Goal: Find specific page/section: Locate a particular part of the current website

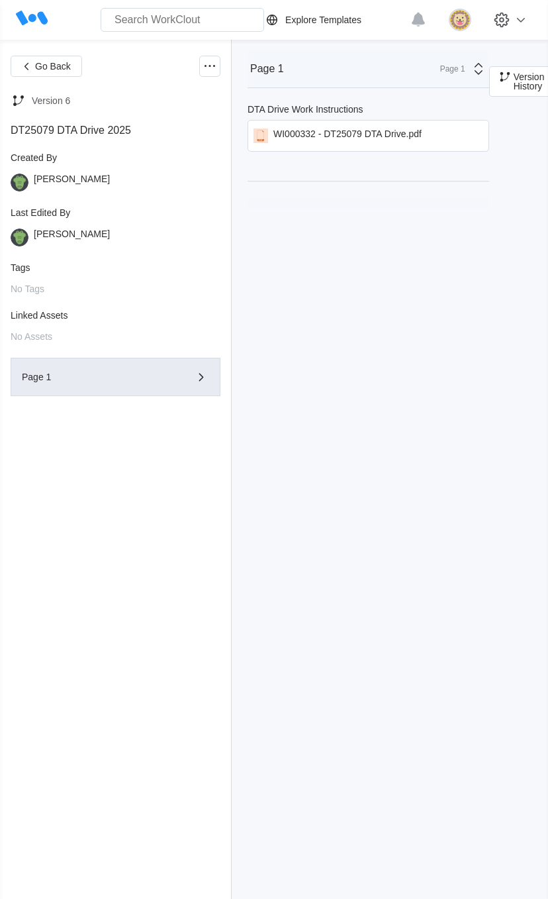
click at [344, 177] on div "Page 1 Page 1 DTA Drive Work Instructions WI000332 - DT25079 DTA Drive.pdf" at bounding box center [369, 145] width 242 height 191
click at [344, 181] on div "Page 1 Page 1 DTA Drive Work Instructions WI000332 - DT25079 DTA Drive.pdf" at bounding box center [369, 145] width 242 height 191
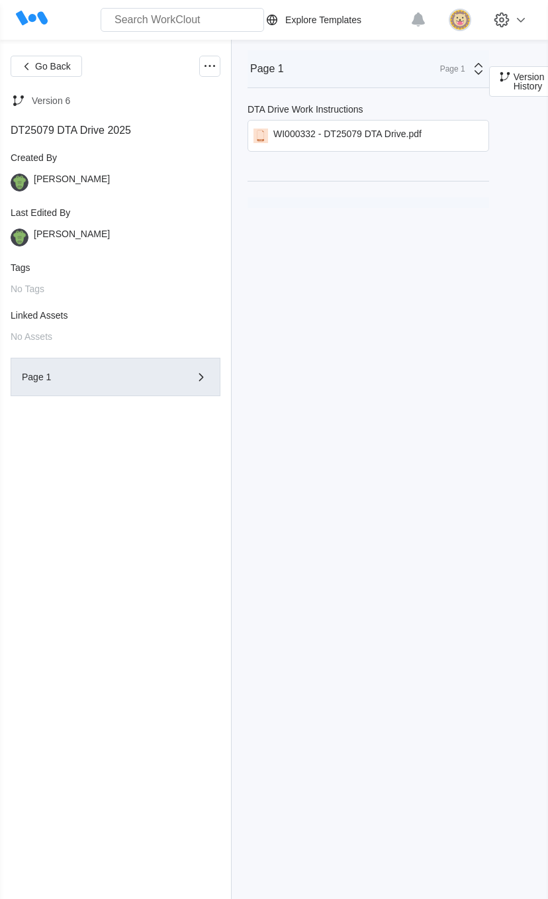
drag, startPoint x: 344, startPoint y: 181, endPoint x: 362, endPoint y: -25, distance: 206.8
click at [362, 0] on html "Search for anything... Assets • Employees • Skills • Documents • Issues • Tasks…" at bounding box center [274, 449] width 548 height 899
click at [308, 140] on div "WI000332 - DT25079 DTA Drive.pdf" at bounding box center [348, 136] width 148 height 15
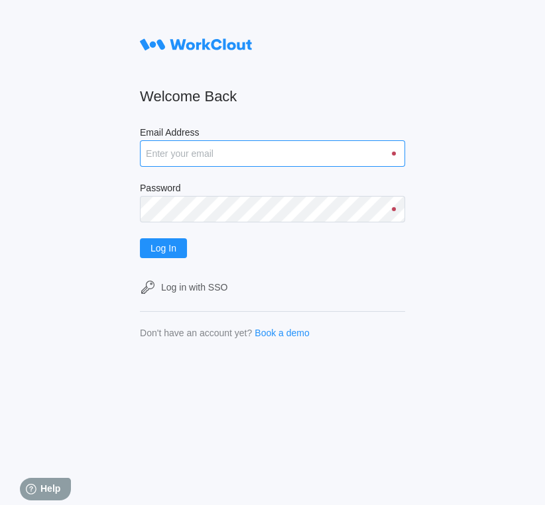
click at [236, 145] on input "Email Address" at bounding box center [272, 153] width 265 height 26
type input "[EMAIL_ADDRESS][DOMAIN_NAME]"
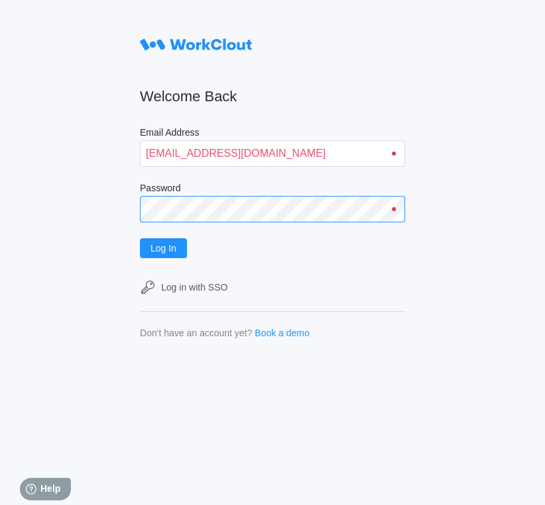
click at [140, 238] on button "Log In" at bounding box center [163, 248] width 47 height 20
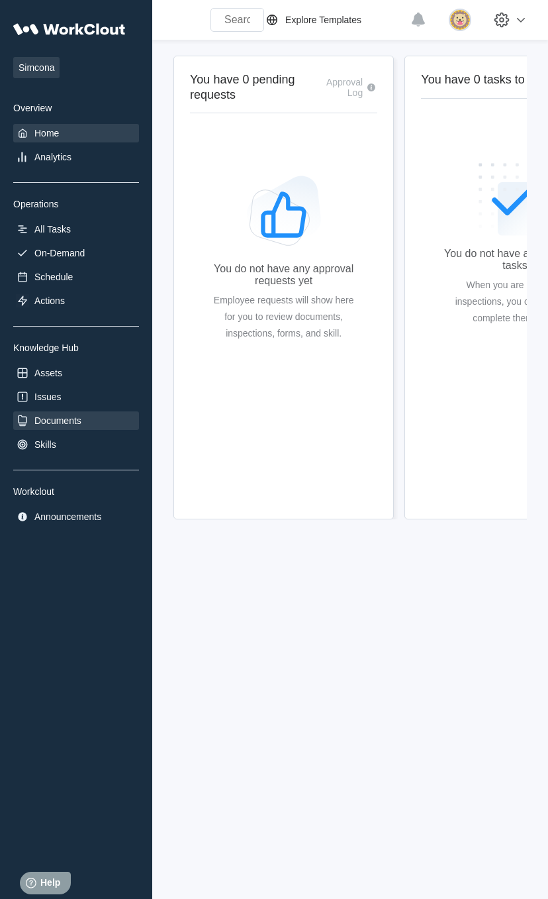
click at [95, 423] on div "Documents" at bounding box center [76, 420] width 126 height 19
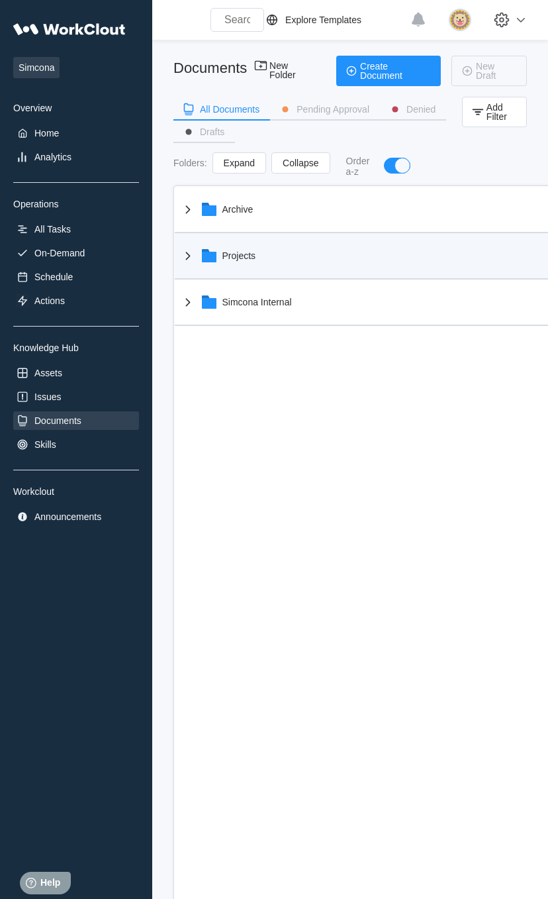
click at [288, 248] on div "Projects" at bounding box center [374, 255] width 388 height 34
click at [199, 248] on div "Projects" at bounding box center [374, 255] width 388 height 34
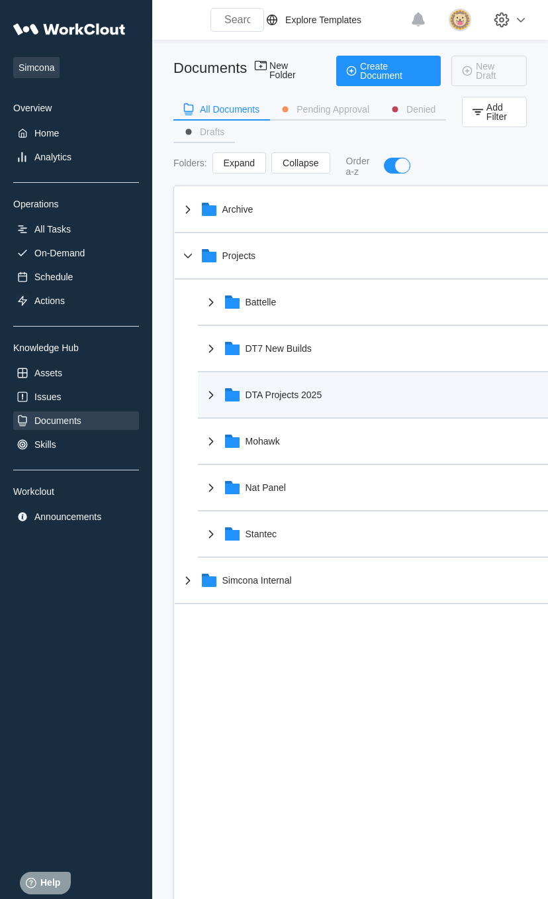
click at [299, 395] on div "DTA Projects 2025" at bounding box center [284, 395] width 77 height 11
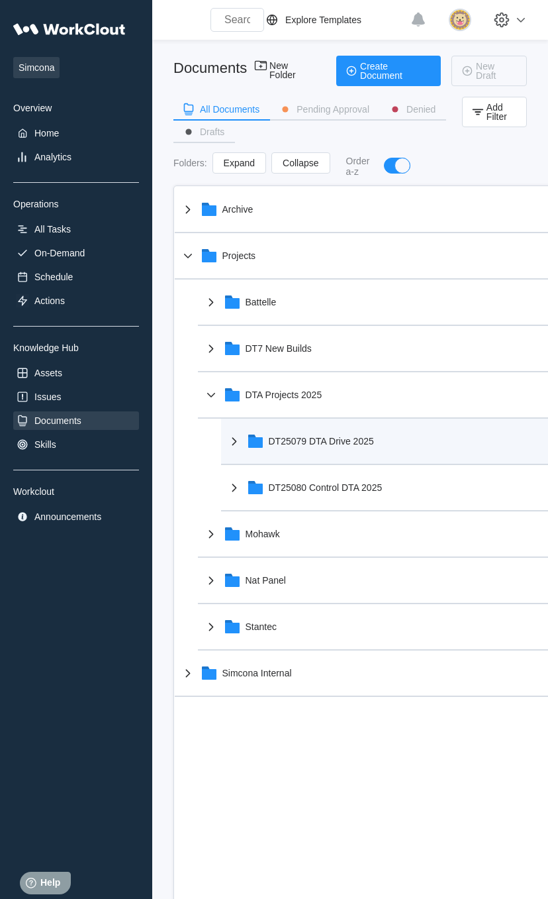
click at [350, 446] on div "DT25079 DTA Drive 2025" at bounding box center [321, 441] width 105 height 11
click at [352, 443] on div "DT25079 DTA Drive 2025" at bounding box center [321, 441] width 105 height 11
click at [233, 443] on icon at bounding box center [235, 441] width 16 height 16
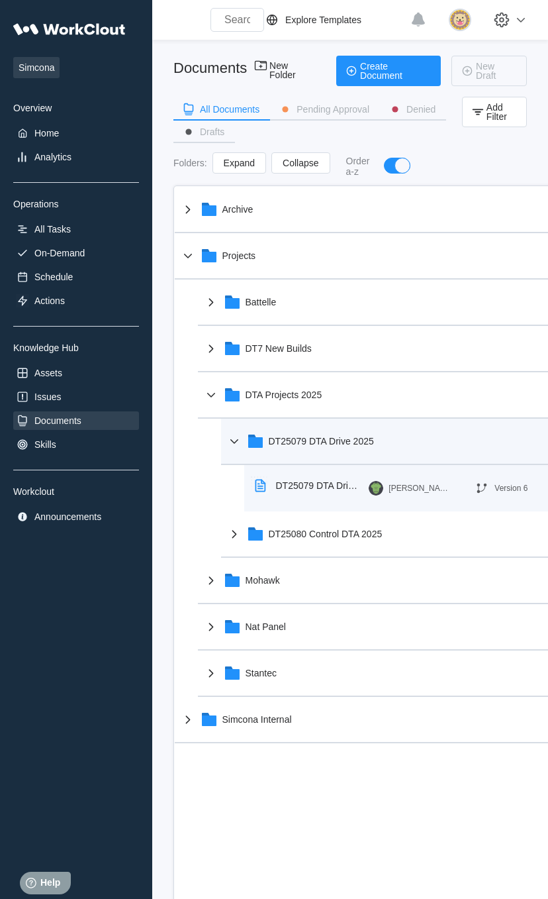
click at [269, 484] on rect at bounding box center [262, 487] width 13 height 13
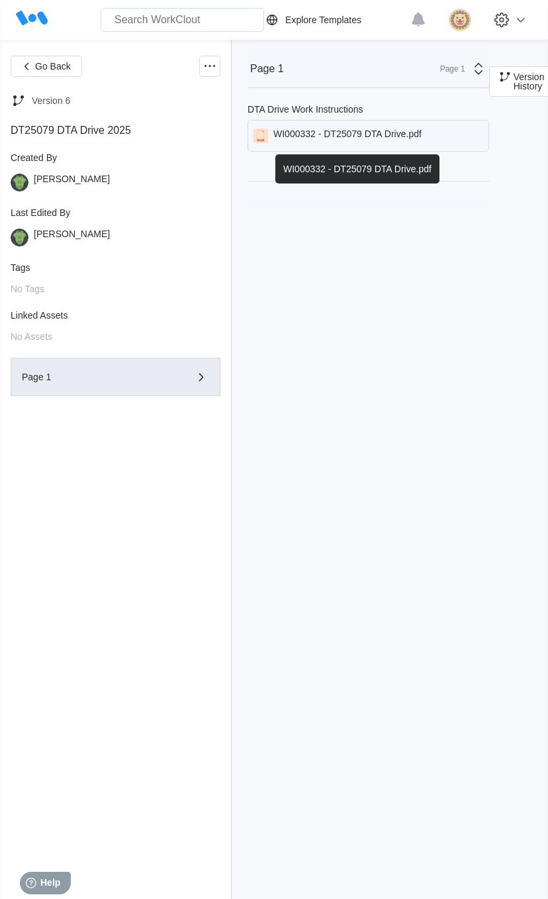
click at [307, 138] on div "WI000332 - DT25079 DTA Drive.pdf" at bounding box center [348, 136] width 148 height 15
